Goal: Communication & Community: Answer question/provide support

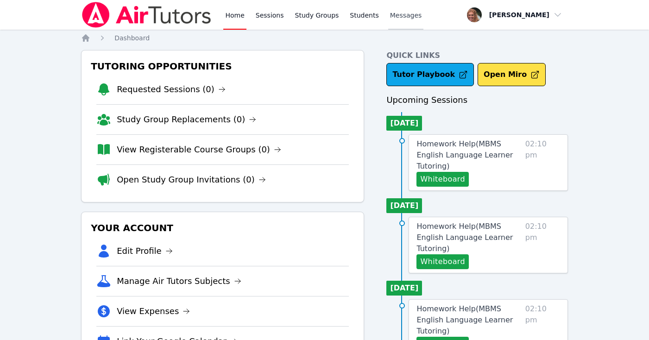
click at [405, 19] on span "Messages" at bounding box center [406, 15] width 32 height 9
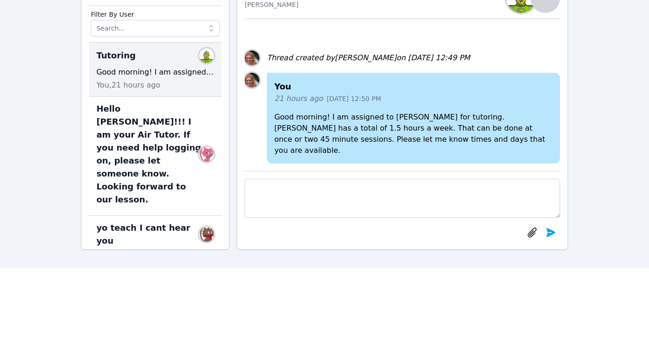
scroll to position [78, 0]
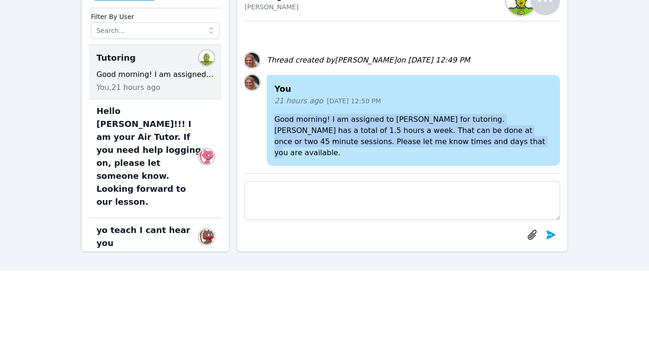
drag, startPoint x: 275, startPoint y: 130, endPoint x: 488, endPoint y: 151, distance: 213.7
click at [488, 151] on p "Good morning! I am assigned to [PERSON_NAME] for tutoring. [PERSON_NAME] has a …" at bounding box center [413, 136] width 278 height 44
copy p "Good morning! I am assigned to [PERSON_NAME] for tutoring. [PERSON_NAME] has a …"
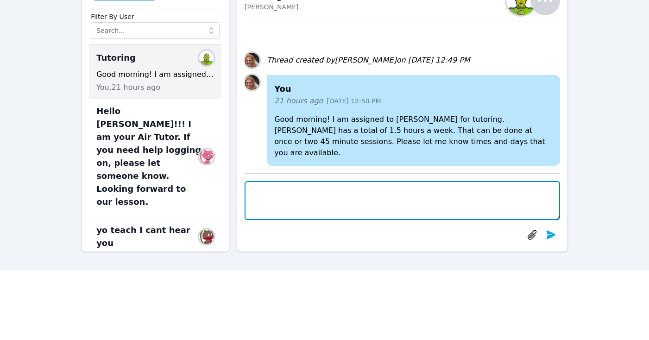
click at [425, 202] on textarea at bounding box center [403, 200] width 316 height 39
paste textarea "Good morning! I am assigned to [PERSON_NAME] for tutoring. [PERSON_NAME] has a …"
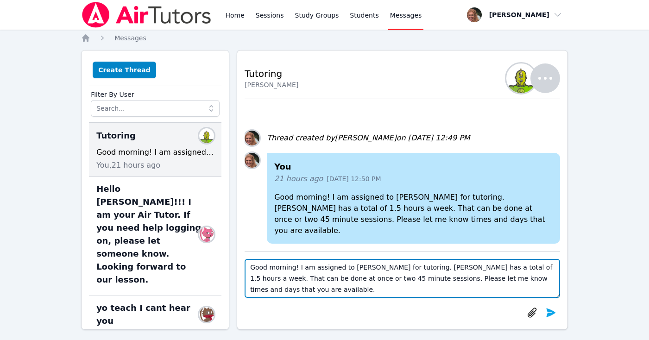
scroll to position [75, 0]
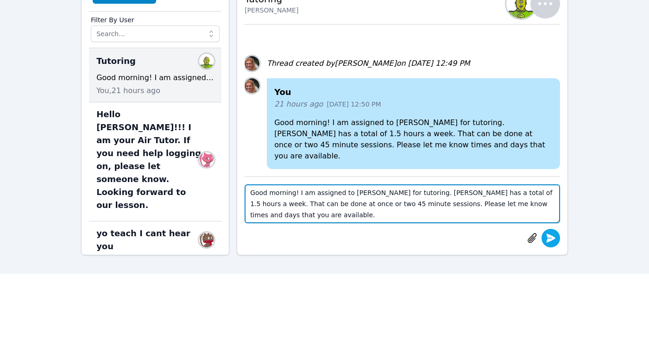
type textarea "Good morning! I am assigned to [PERSON_NAME] for tutoring. [PERSON_NAME] has a …"
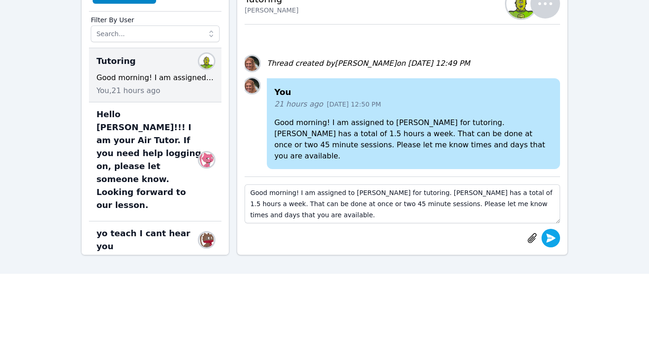
click at [552, 244] on button "submit" at bounding box center [551, 238] width 19 height 19
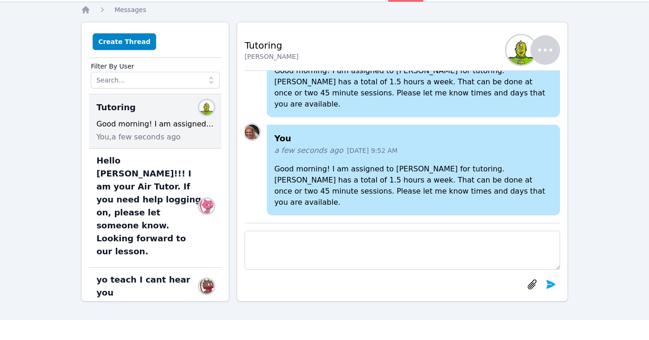
scroll to position [26, 0]
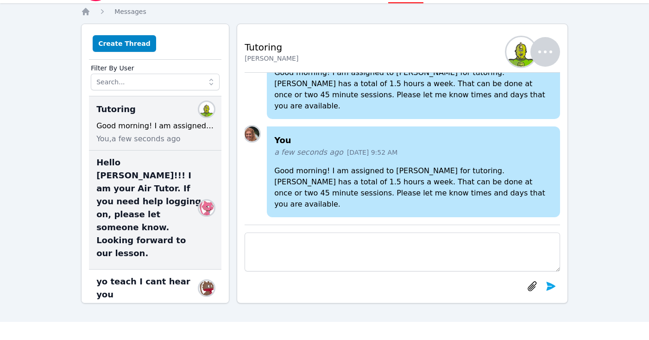
click at [163, 183] on span "Hello [PERSON_NAME]!!! I am your Air Tutor. If you need help logging on, please…" at bounding box center [149, 208] width 107 height 104
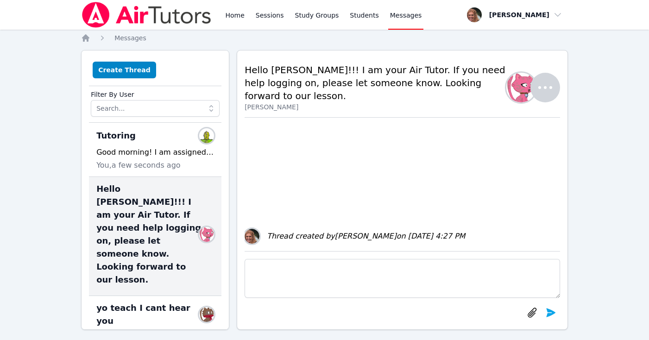
scroll to position [0, 0]
click at [235, 18] on link "Home" at bounding box center [234, 15] width 23 height 30
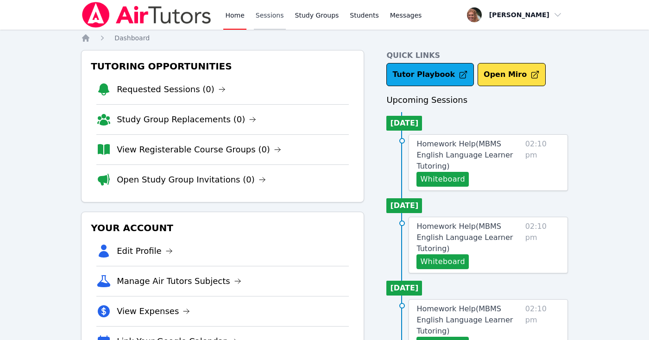
click at [277, 19] on link "Sessions" at bounding box center [270, 15] width 32 height 30
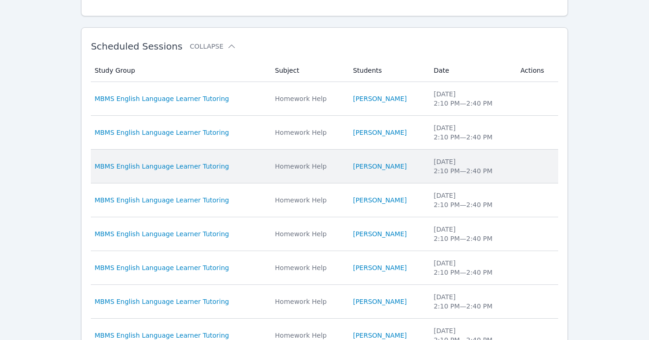
scroll to position [253, 0]
